Goal: Transaction & Acquisition: Download file/media

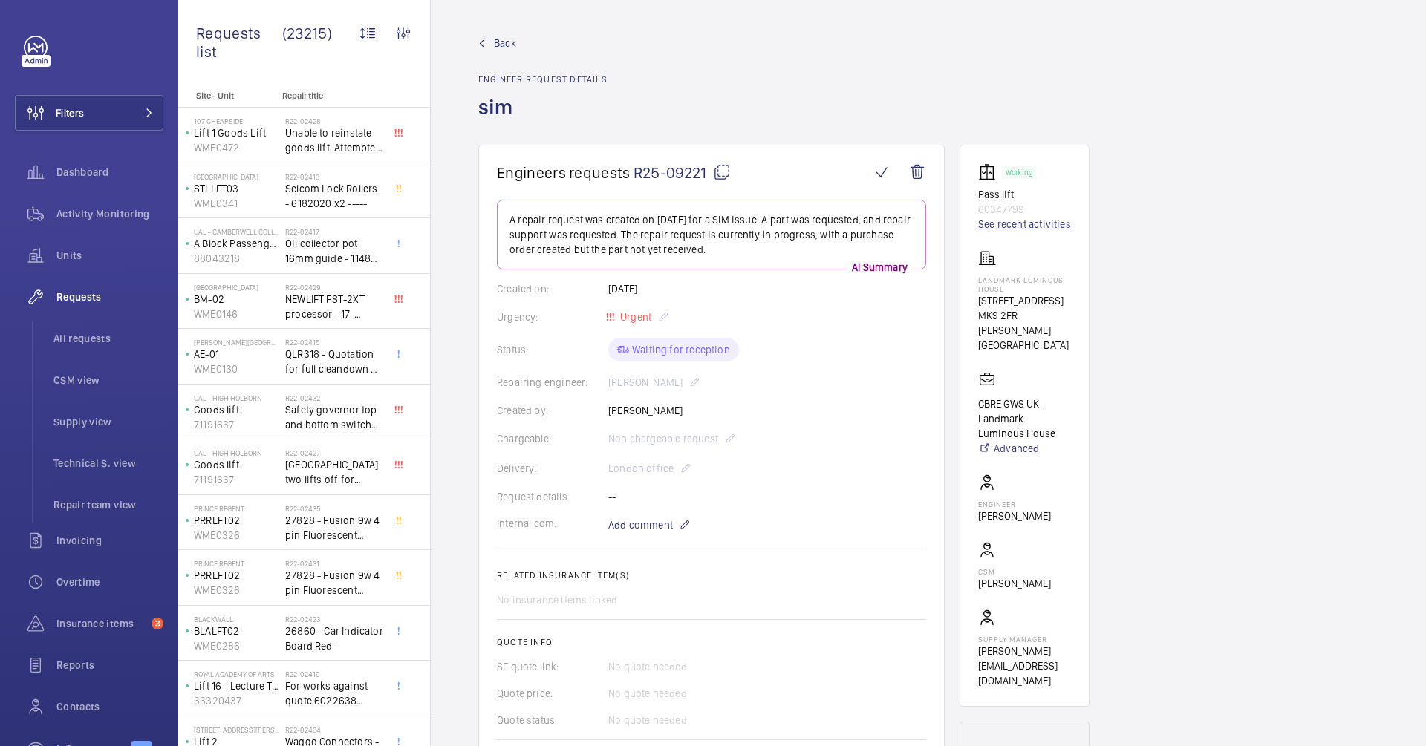
click at [1013, 221] on link "See recent activities" at bounding box center [1024, 224] width 93 height 15
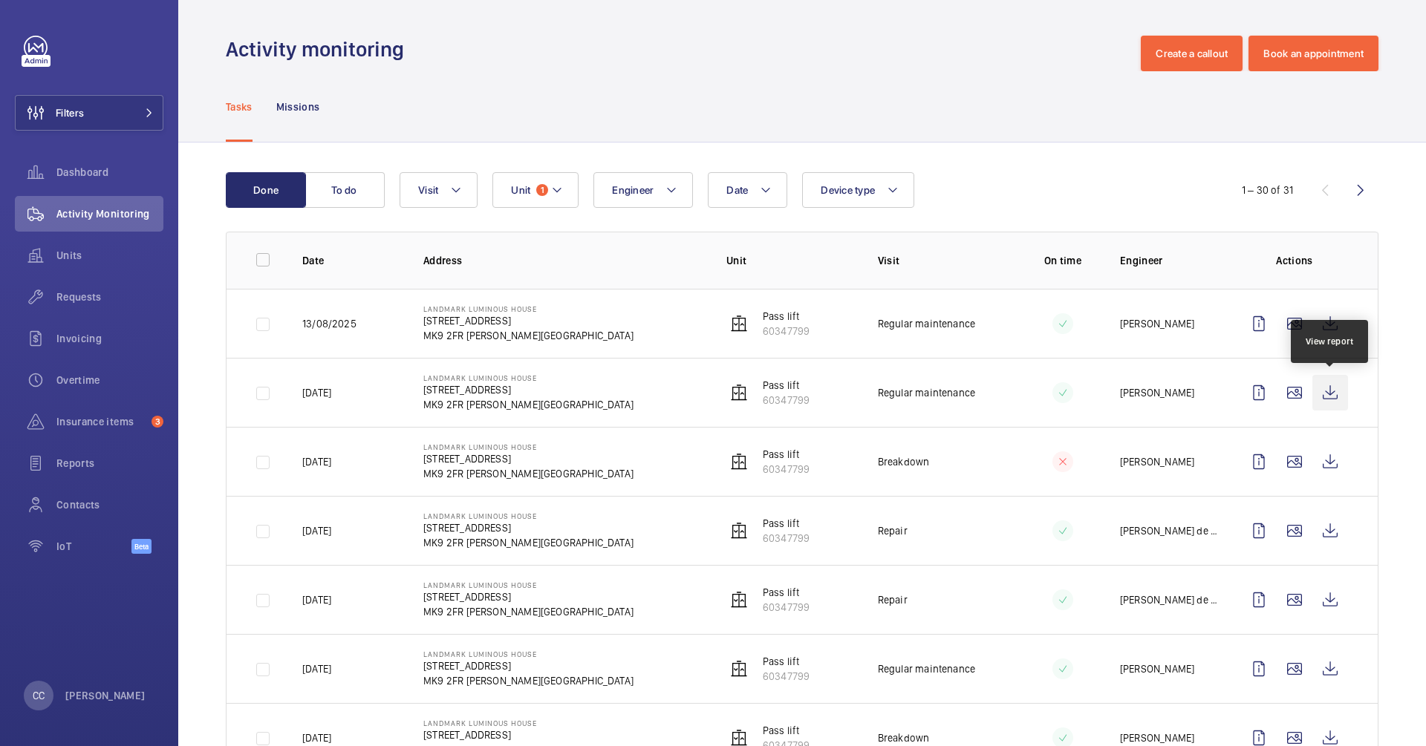
click at [1328, 396] on wm-front-icon-button at bounding box center [1330, 393] width 36 height 36
click at [1333, 322] on wm-front-icon-button at bounding box center [1330, 324] width 36 height 36
click at [1332, 398] on wm-front-icon-button at bounding box center [1330, 393] width 36 height 36
